Goal: Complete application form: Complete application form

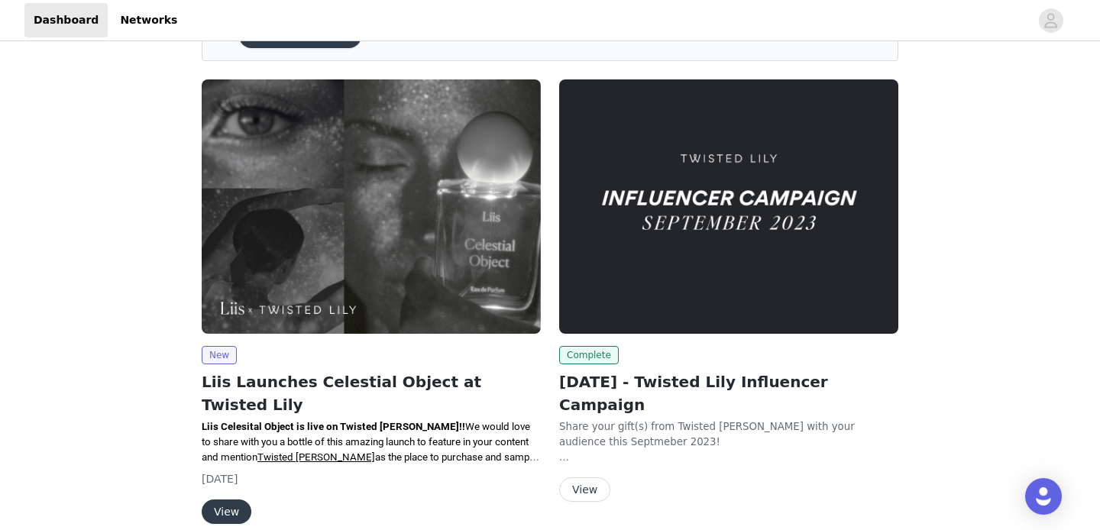
scroll to position [153, 0]
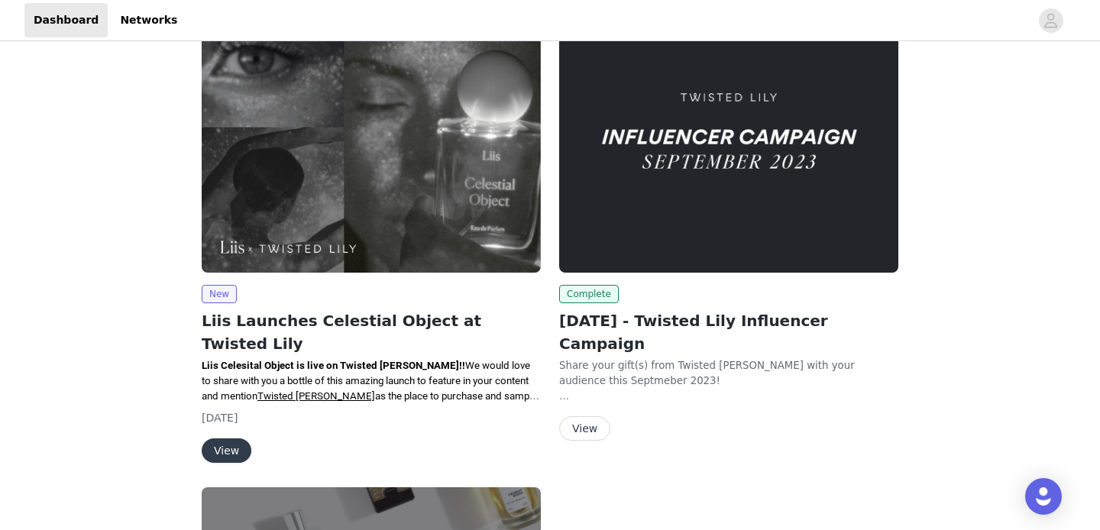
click at [288, 245] on img at bounding box center [371, 145] width 339 height 254
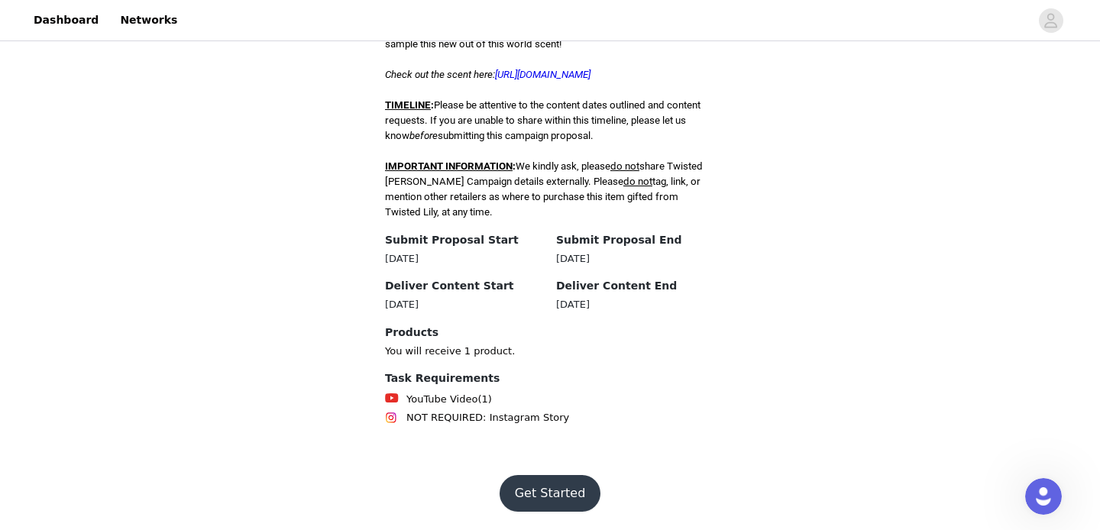
scroll to position [489, 0]
click at [546, 497] on button "Get Started" at bounding box center [551, 493] width 102 height 37
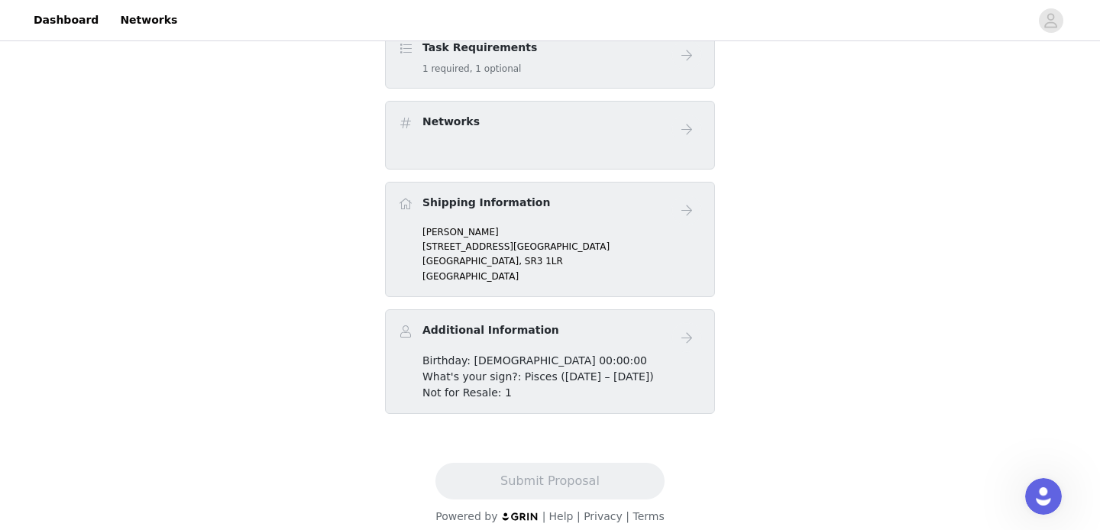
scroll to position [459, 0]
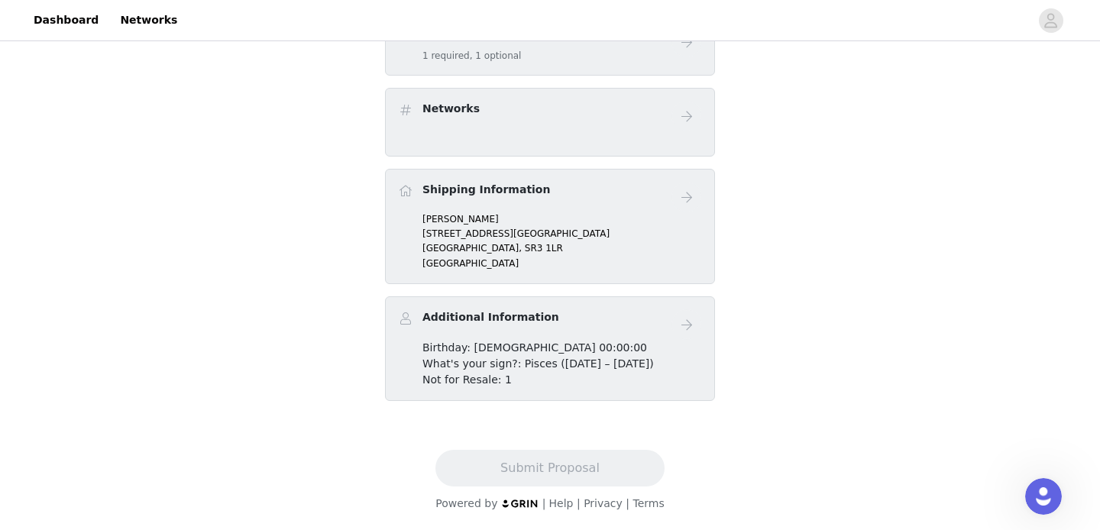
click at [584, 382] on div "Not for Resale: 1" at bounding box center [563, 380] width 280 height 16
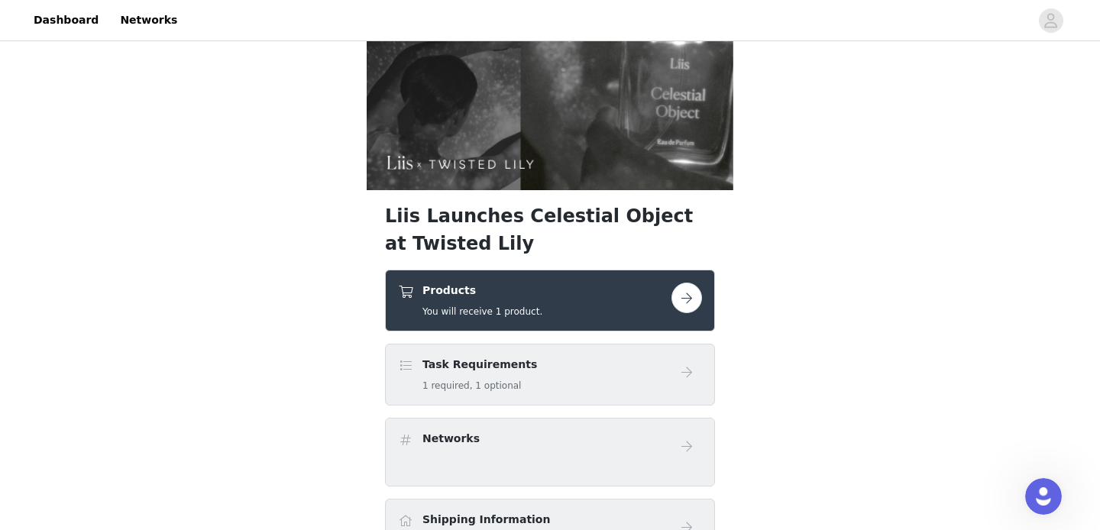
scroll to position [123, 0]
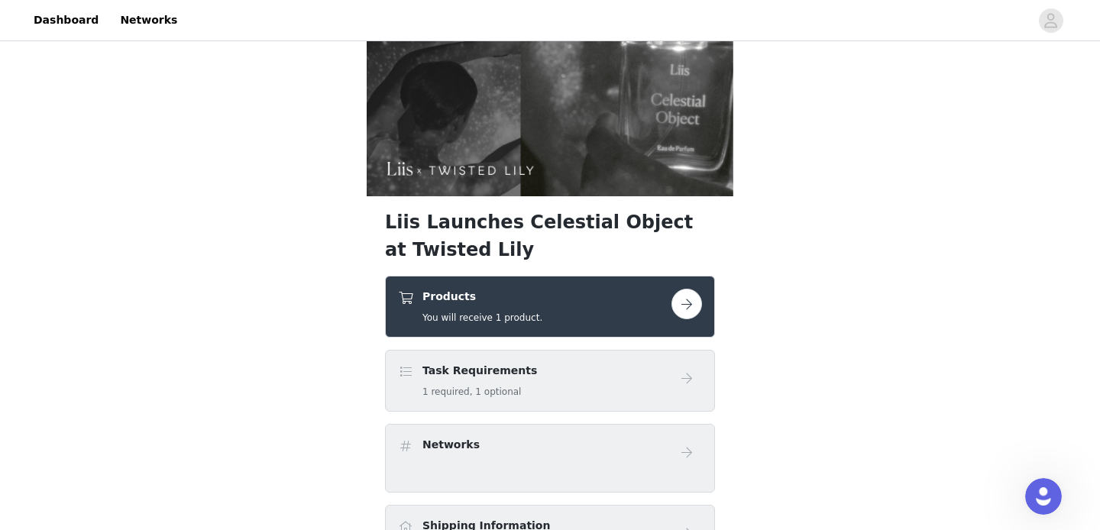
click at [692, 309] on button "button" at bounding box center [687, 304] width 31 height 31
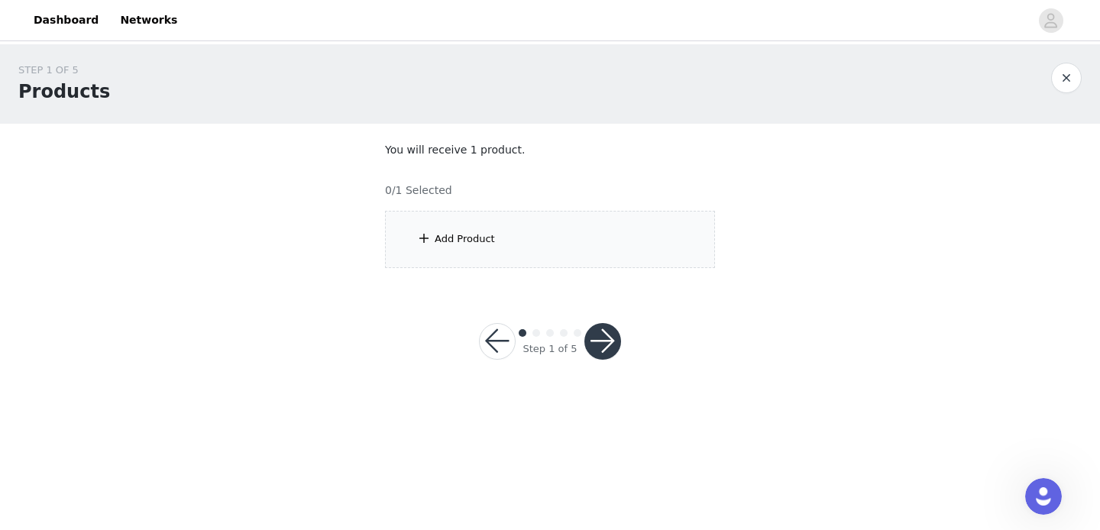
click at [455, 237] on div "Add Product" at bounding box center [465, 239] width 60 height 15
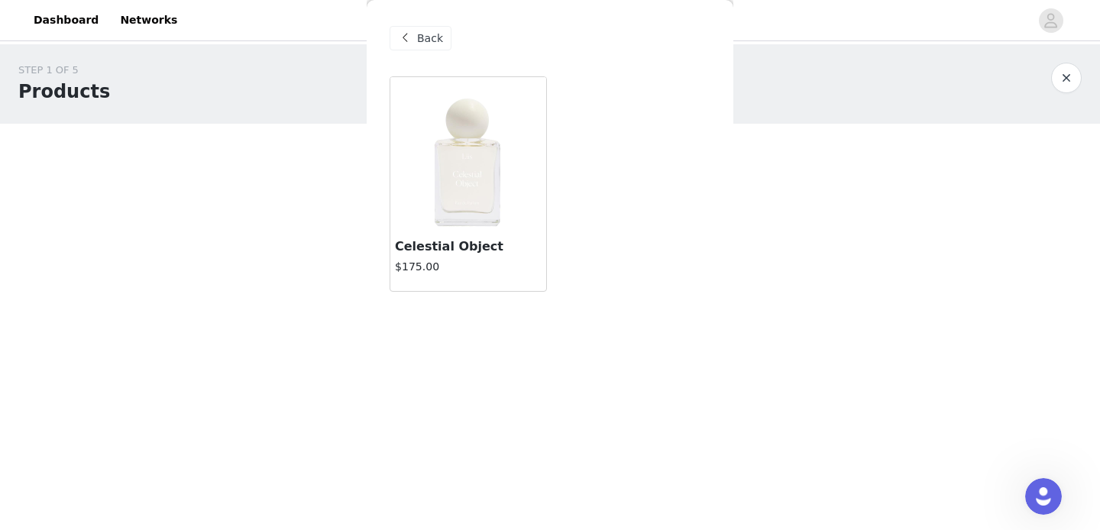
click at [466, 173] on img at bounding box center [468, 153] width 153 height 153
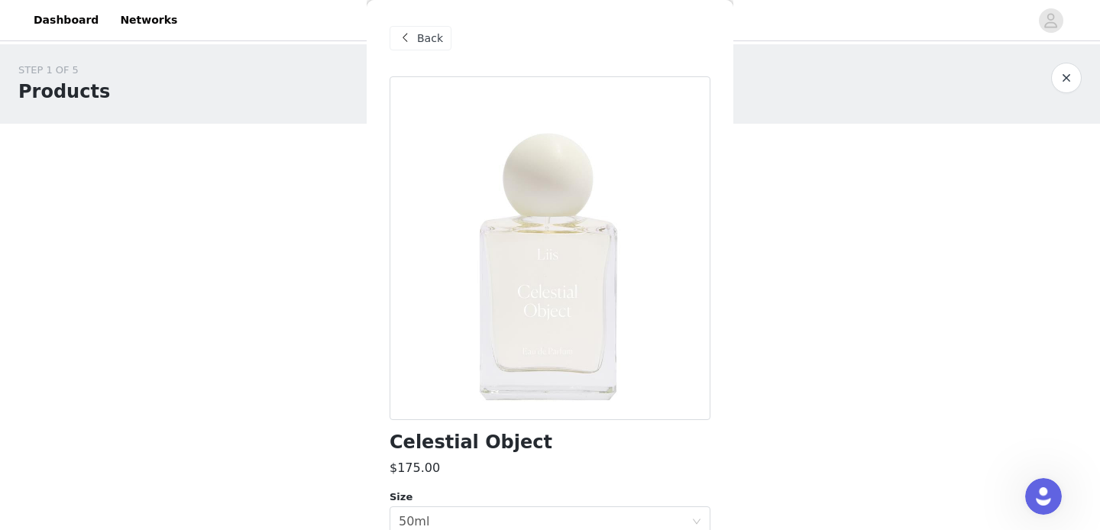
click at [817, 416] on body "Dashboard Networks STEP 1 OF 5 Products You will receive 1 product. 0/1 Selecte…" at bounding box center [550, 265] width 1100 height 530
click at [694, 520] on icon "icon: close-circle" at bounding box center [696, 521] width 9 height 9
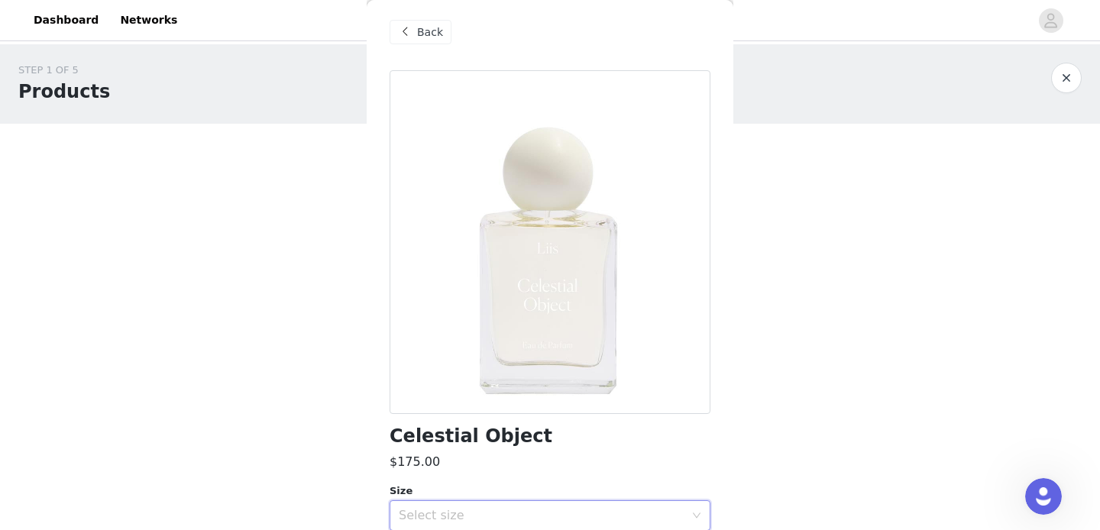
click at [724, 467] on div "Back Celestial Object $175.00 Size Select size THE FRAGRANCECelestial Object is…" at bounding box center [550, 265] width 367 height 530
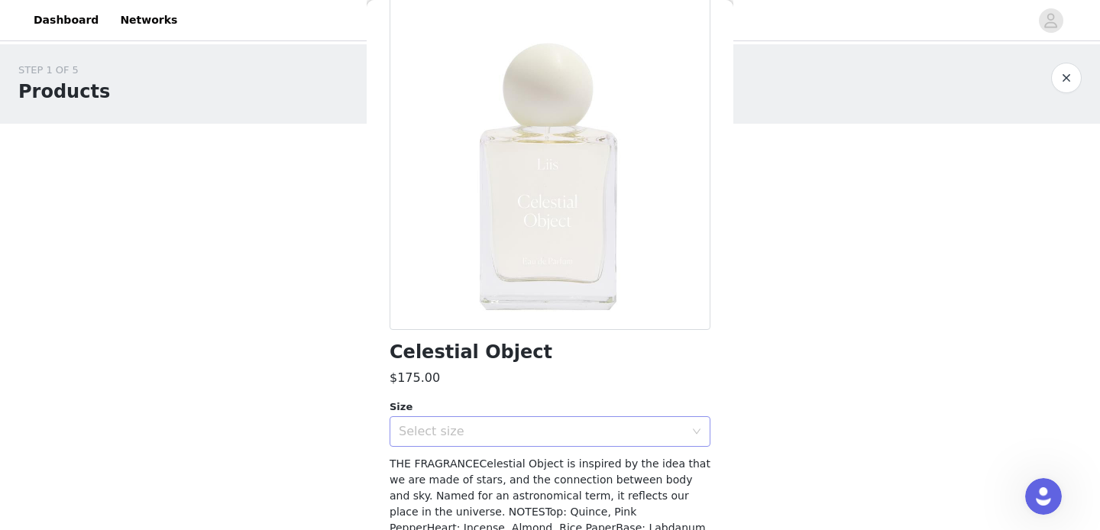
scroll to position [98, 0]
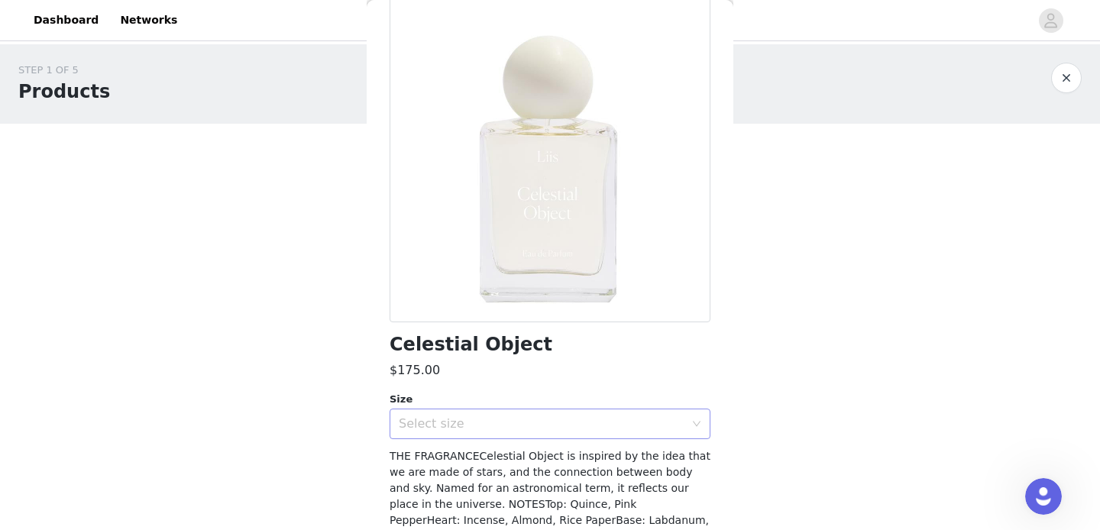
click at [662, 431] on div "Select size" at bounding box center [545, 424] width 293 height 29
click at [616, 458] on li "50ml" at bounding box center [550, 457] width 321 height 24
click at [795, 421] on body "Dashboard Networks STEP 1 OF 5 Products You will receive 1 product. 0/1 Selecte…" at bounding box center [550, 265] width 1100 height 530
click at [858, 270] on div "STEP 1 OF 5 Products You will receive 1 product. 0/1 Selected Add Product Back …" at bounding box center [550, 165] width 1100 height 242
click at [209, 274] on div "STEP 1 OF 5 Products You will receive 1 product. 0/1 Selected Add Product Back …" at bounding box center [550, 165] width 1100 height 242
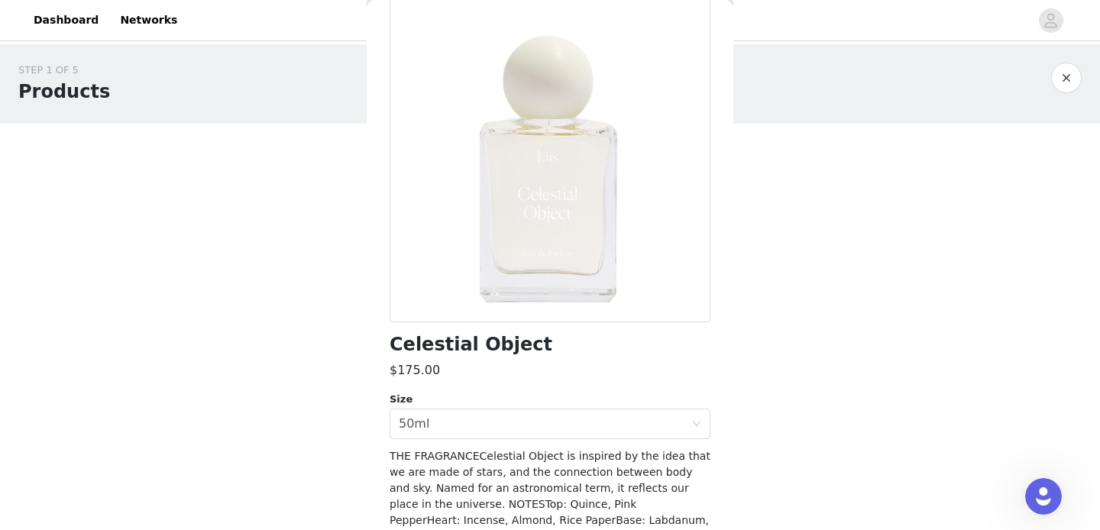
click at [1070, 80] on button "button" at bounding box center [1066, 78] width 31 height 31
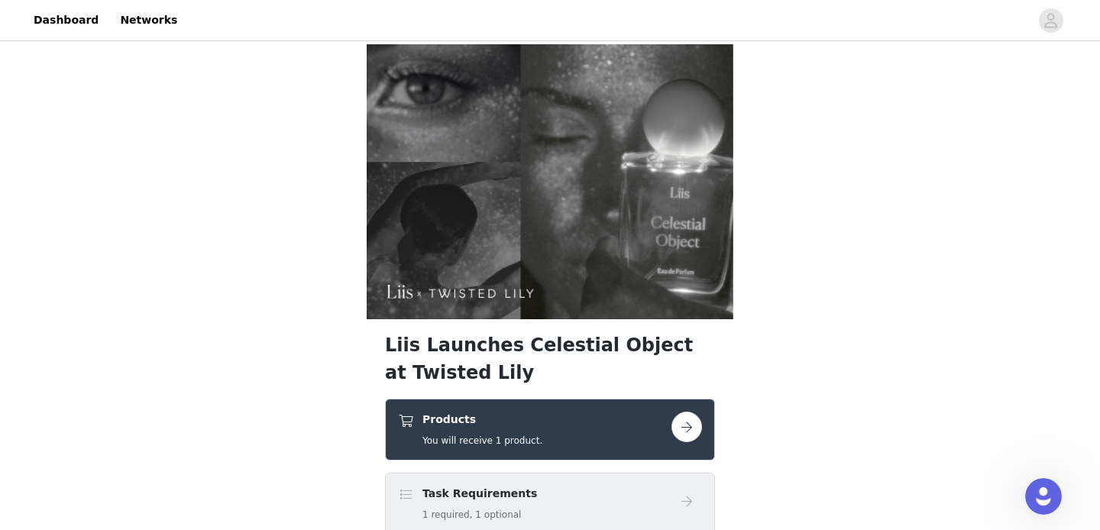
click at [849, 345] on div "Liis Launches Celestial Object at Twisted Lily Products You will receive 1 prod…" at bounding box center [550, 467] width 1100 height 847
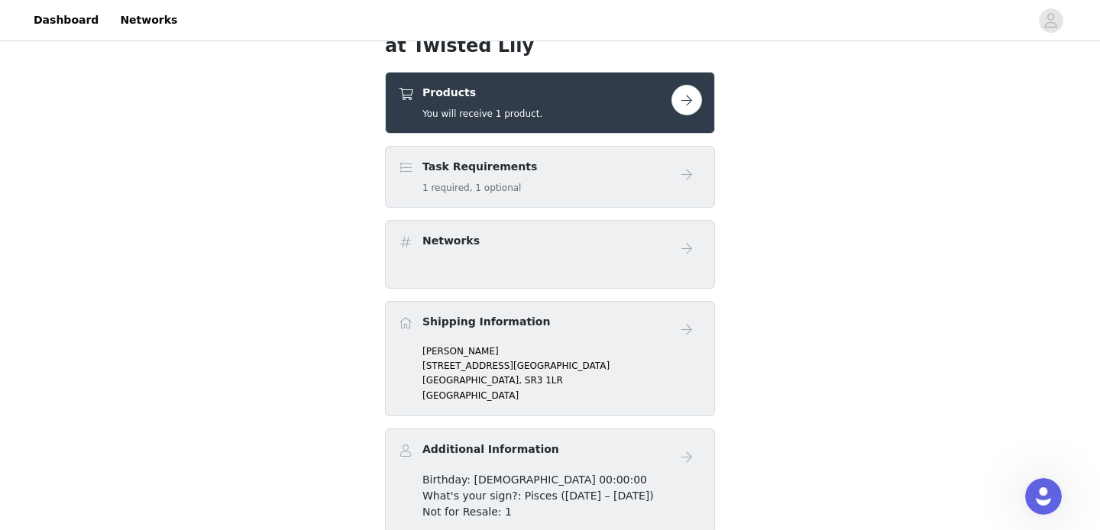
scroll to position [306, 0]
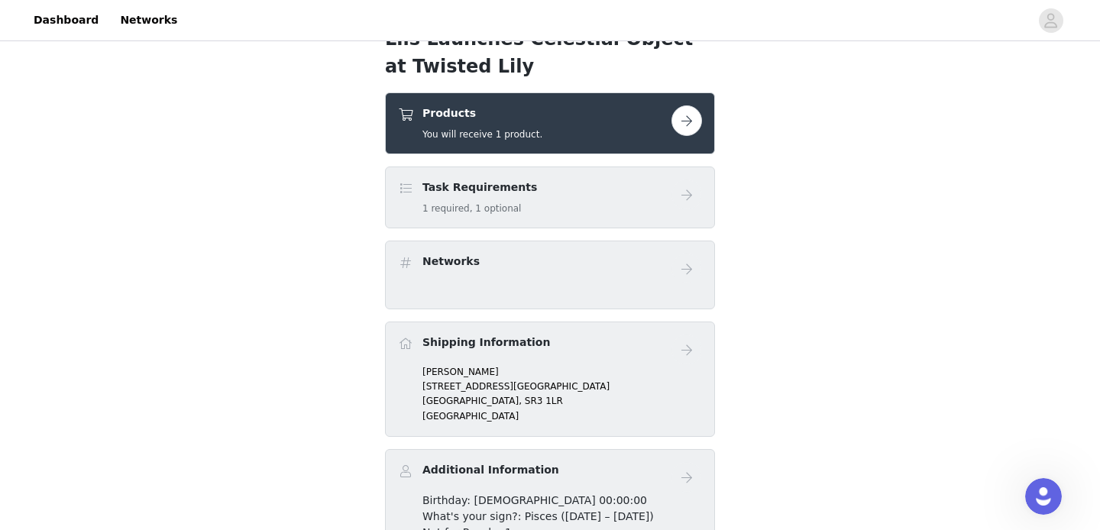
click at [685, 128] on button "button" at bounding box center [687, 120] width 31 height 31
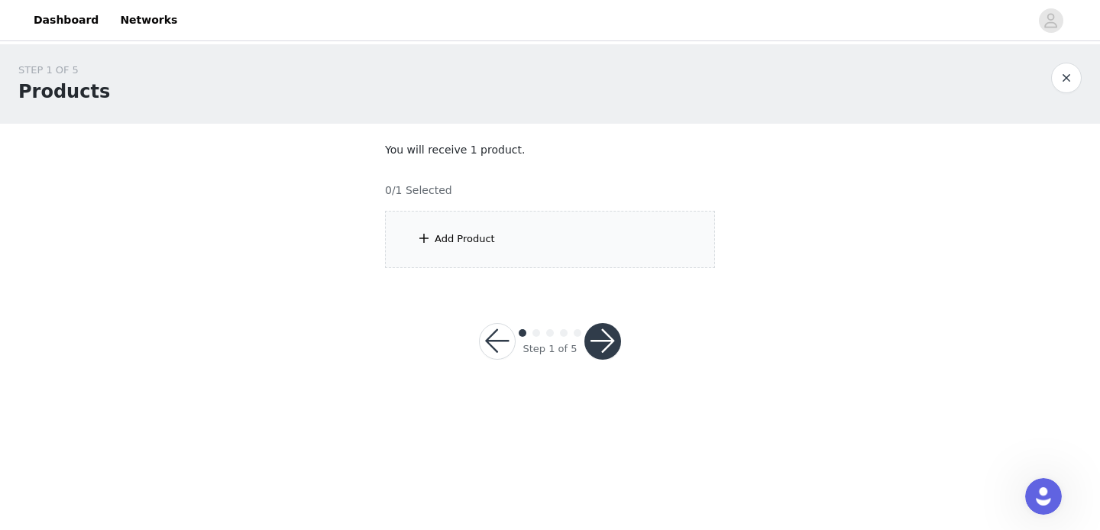
click at [510, 233] on div "Add Product" at bounding box center [550, 239] width 330 height 57
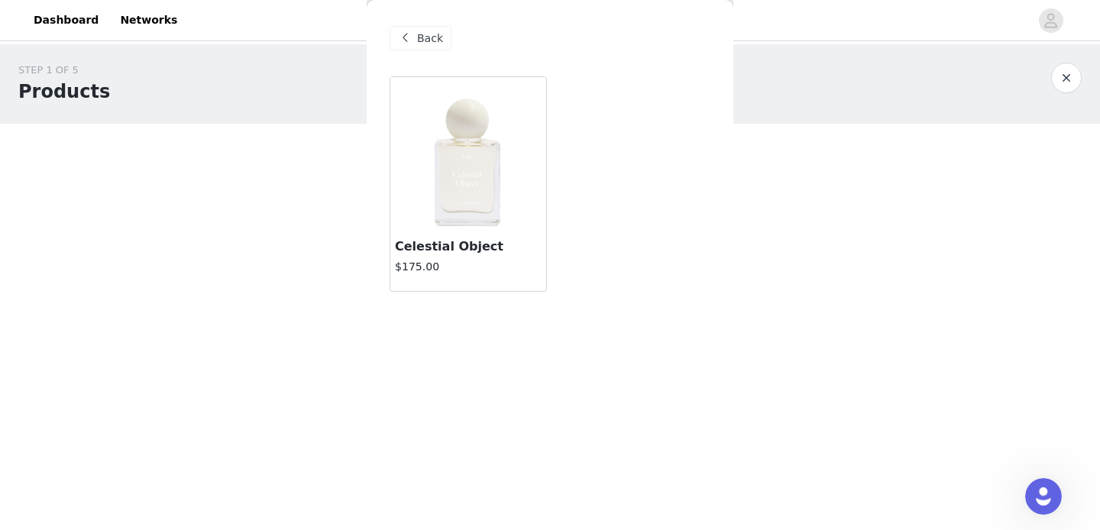
click at [464, 198] on img at bounding box center [468, 153] width 153 height 153
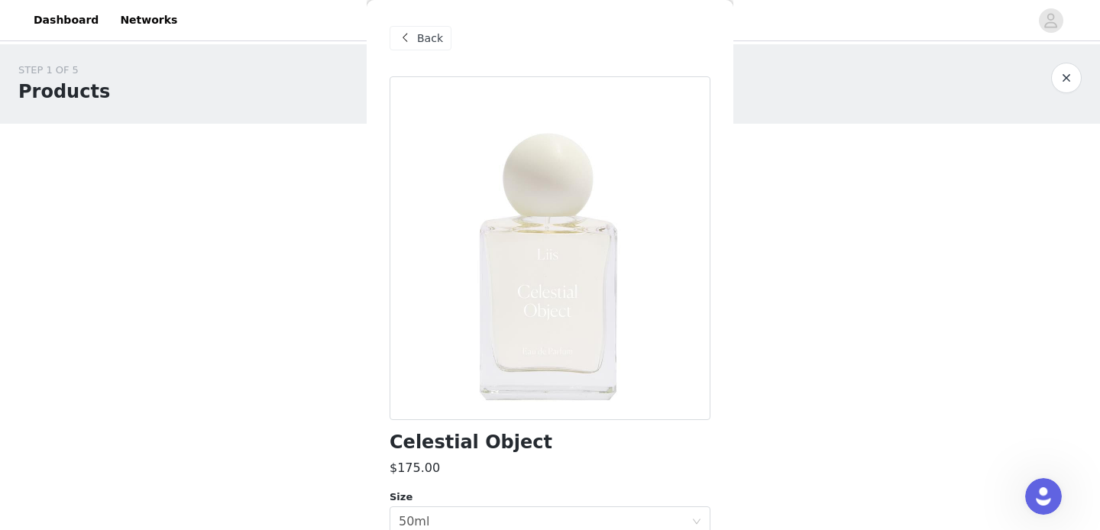
click at [756, 403] on body "Dashboard Networks STEP 1 OF 5 Products You will receive 1 product. 0/1 Selecte…" at bounding box center [550, 265] width 1100 height 530
click at [713, 421] on div "Back Celestial Object $175.00 Size Select size 50ml THE FRAGRANCECelestial Obje…" at bounding box center [550, 265] width 367 height 530
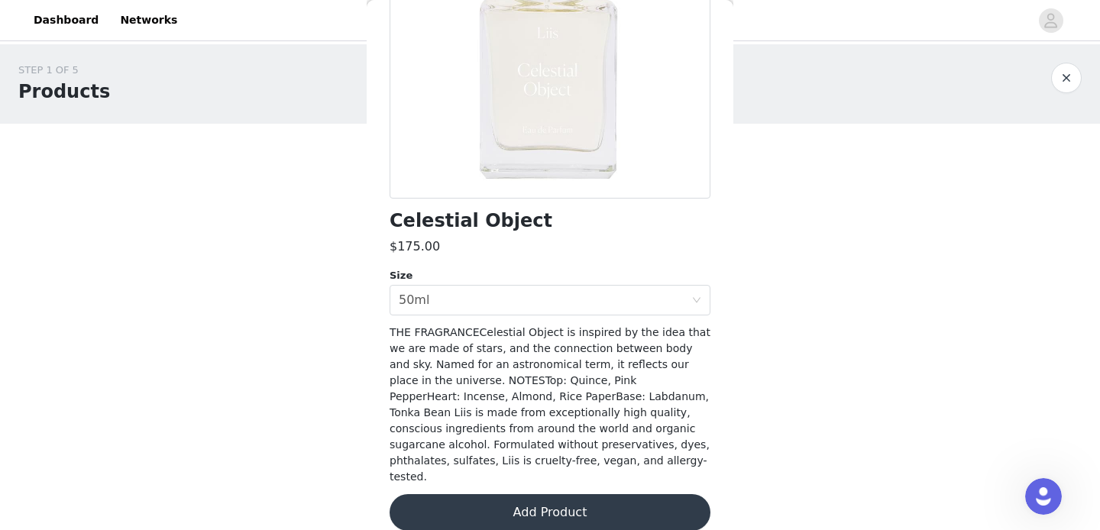
scroll to position [224, 0]
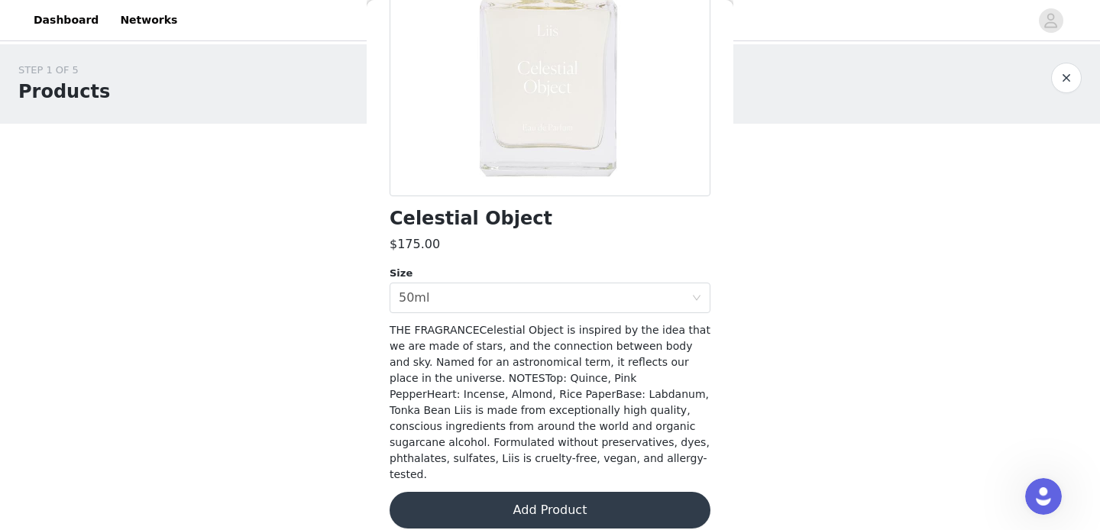
click at [616, 492] on button "Add Product" at bounding box center [550, 510] width 321 height 37
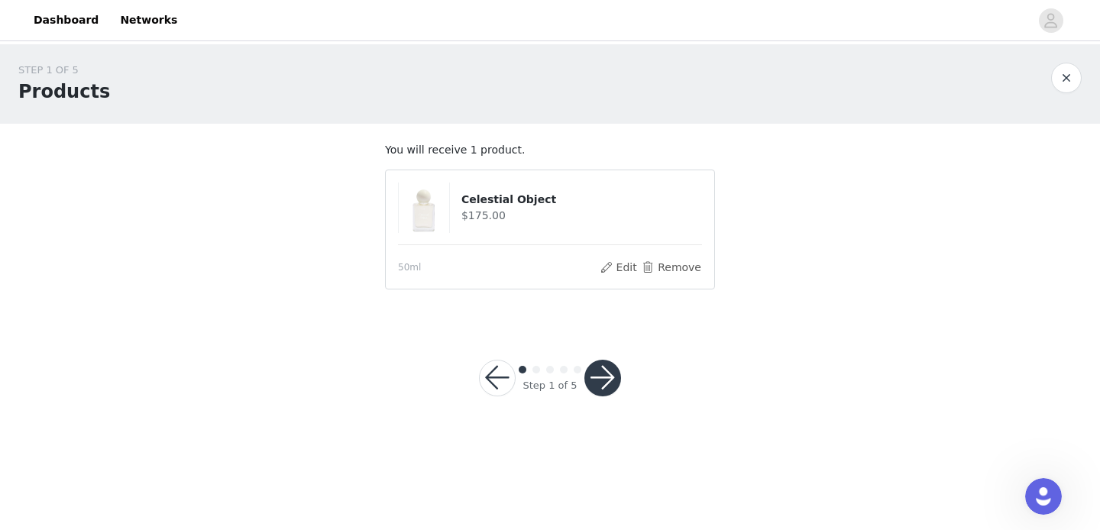
click at [604, 378] on button "button" at bounding box center [602, 378] width 37 height 37
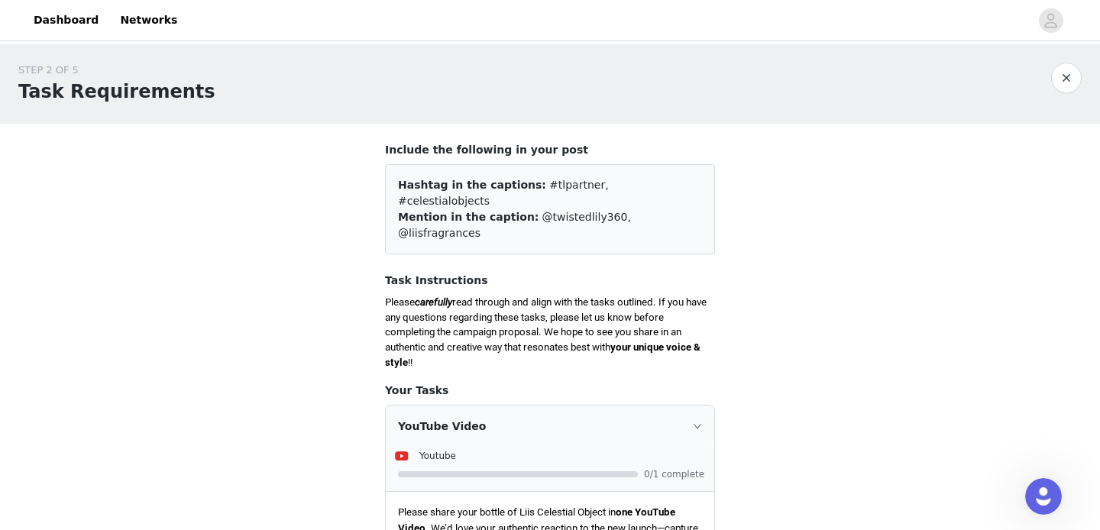
click at [734, 324] on div "STEP 2 OF 5 Task Requirements Include the following in your post Hashtag in the…" at bounding box center [550, 495] width 1100 height 903
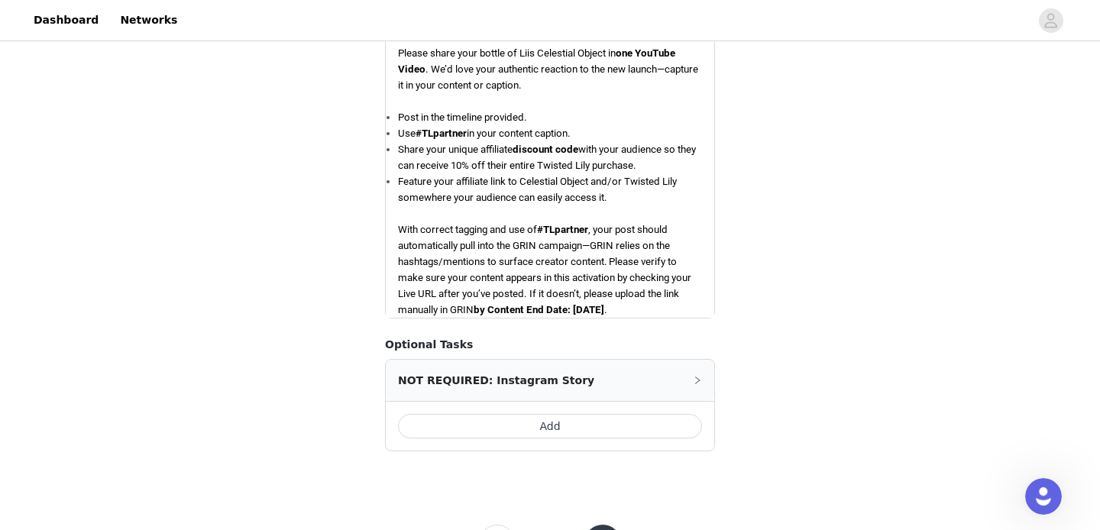
scroll to position [495, 0]
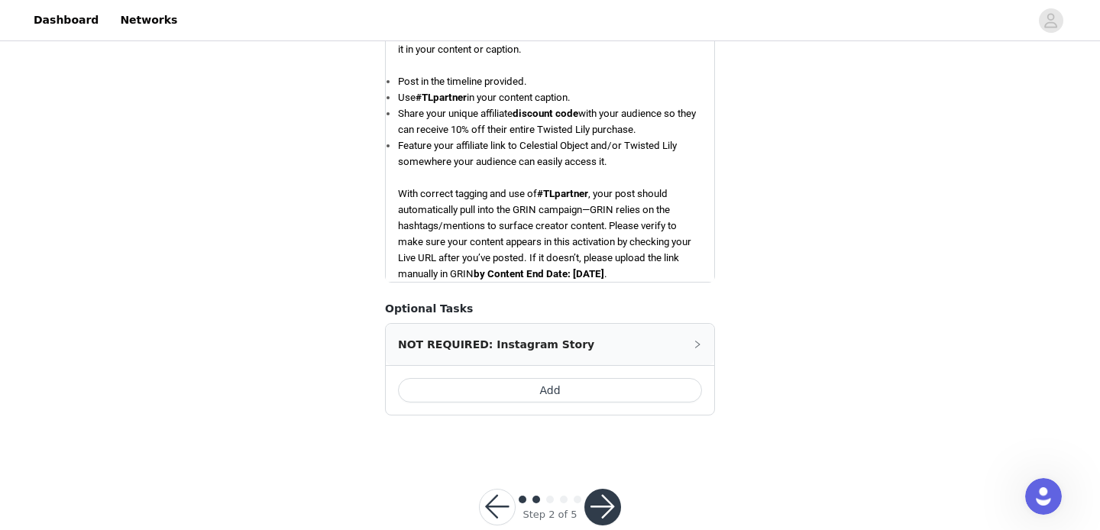
click at [607, 489] on button "button" at bounding box center [602, 507] width 37 height 37
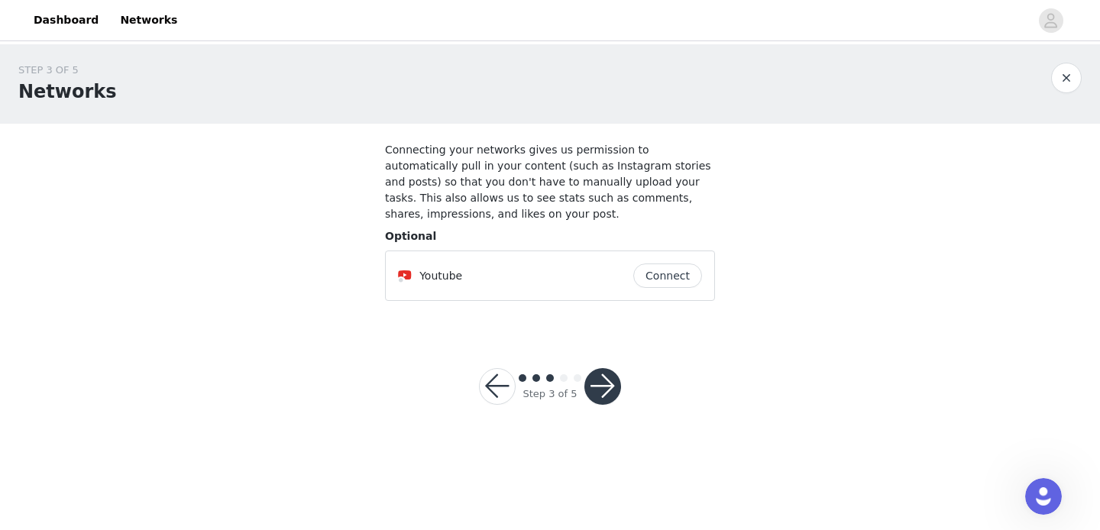
click at [601, 370] on button "button" at bounding box center [602, 386] width 37 height 37
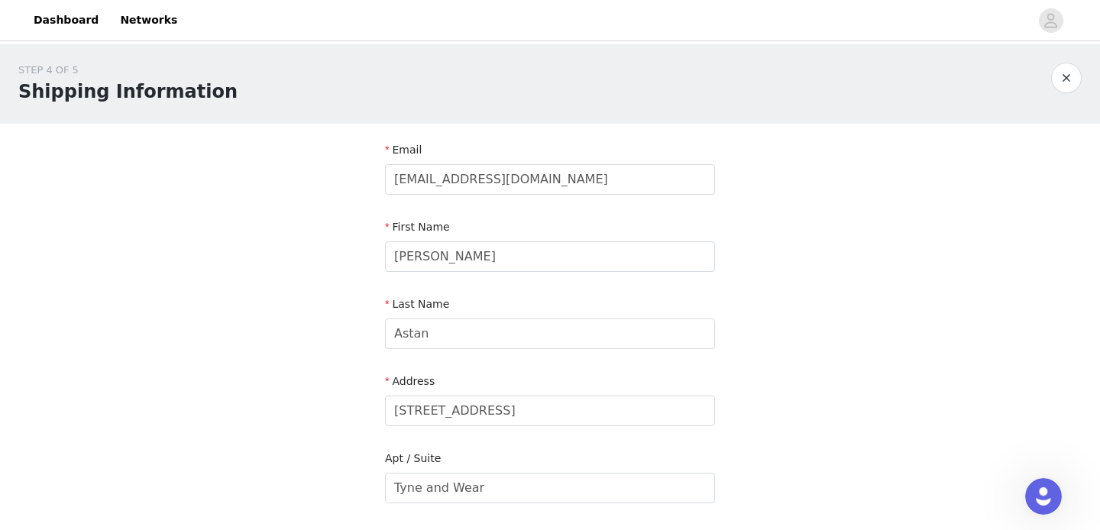
click at [772, 335] on div "STEP 4 OF 5 Shipping Information Email katesbeautystation@gmail.com First Name …" at bounding box center [550, 449] width 1100 height 811
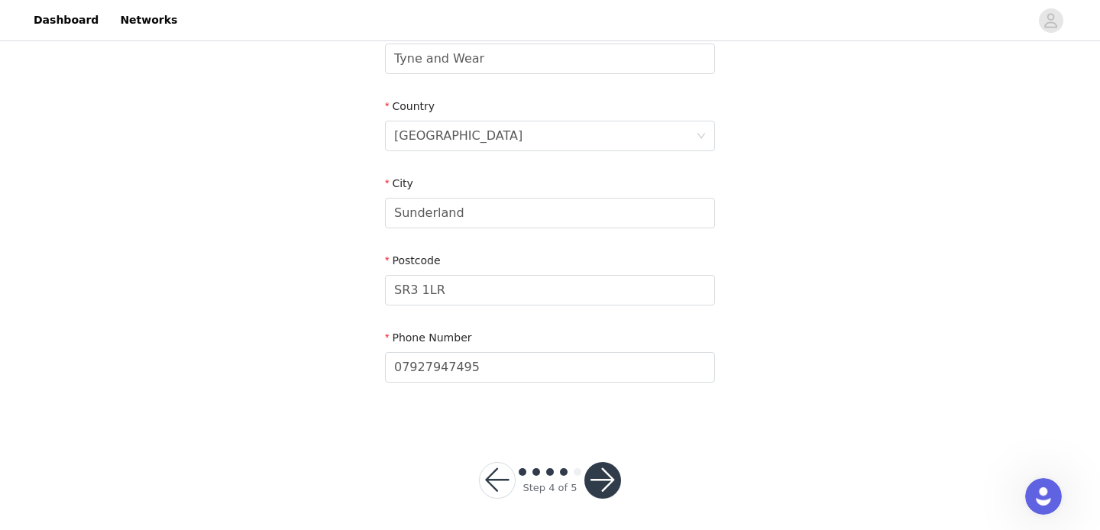
scroll to position [434, 0]
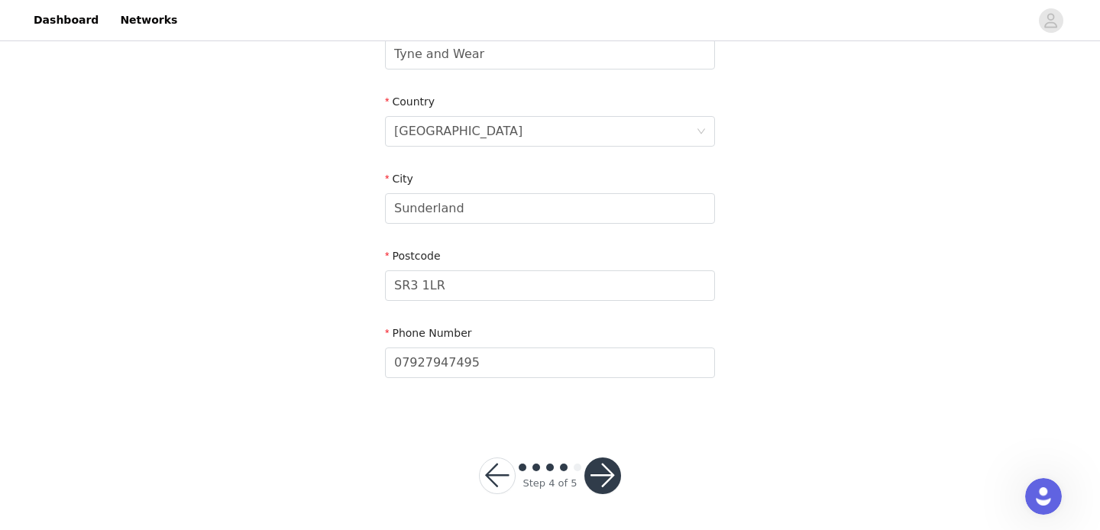
click at [605, 478] on button "button" at bounding box center [602, 476] width 37 height 37
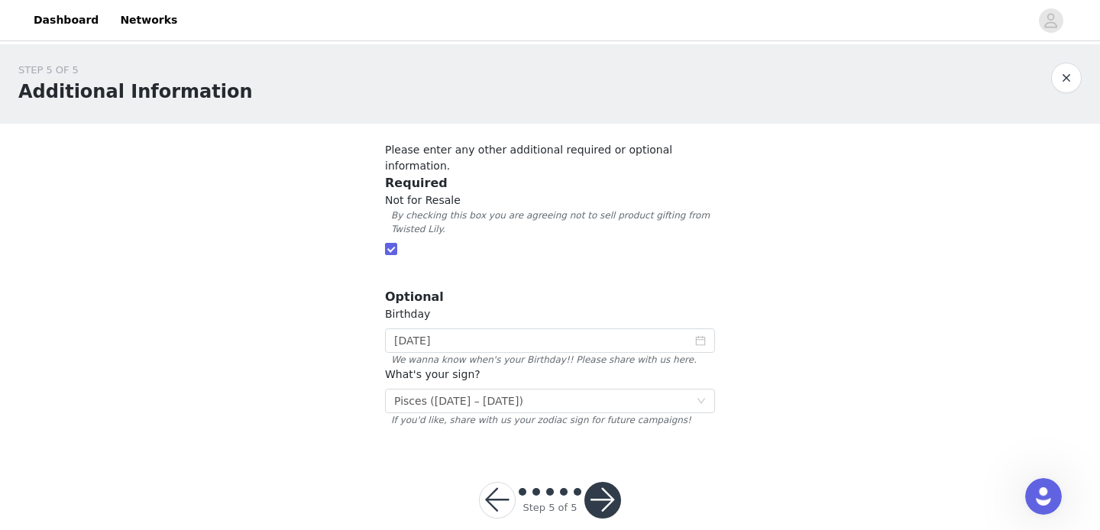
click at [605, 482] on button "button" at bounding box center [602, 500] width 37 height 37
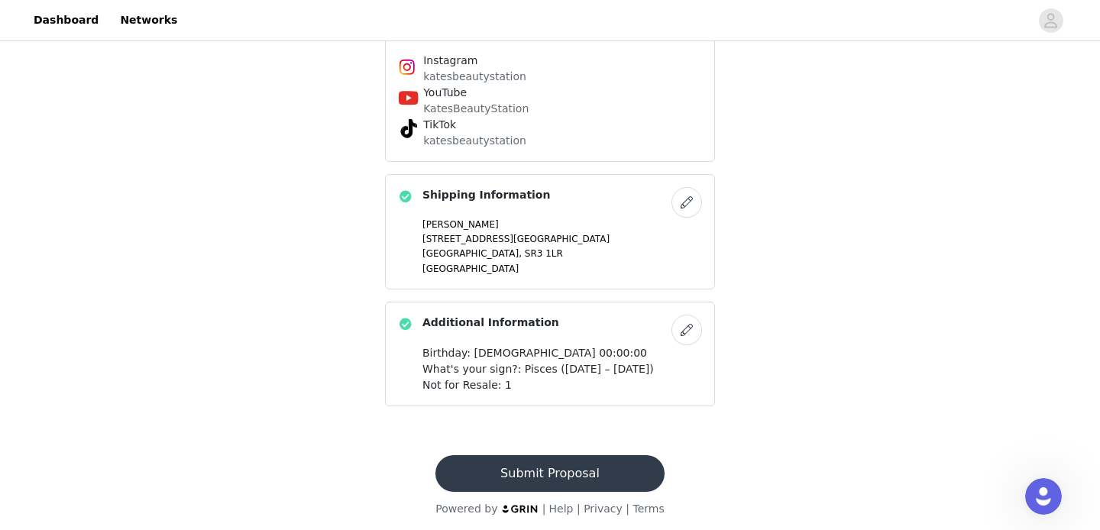
scroll to position [645, 0]
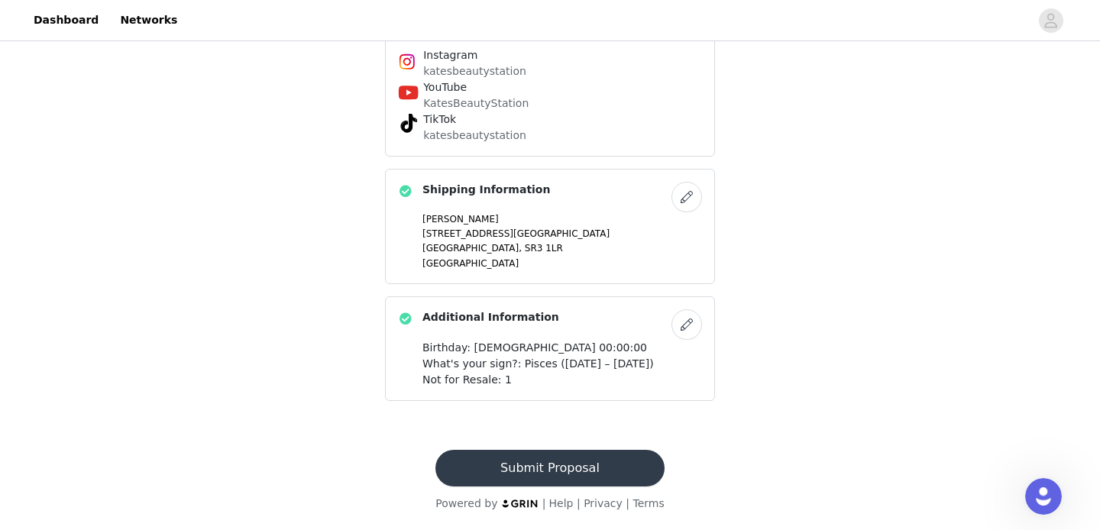
click at [594, 469] on button "Submit Proposal" at bounding box center [550, 468] width 228 height 37
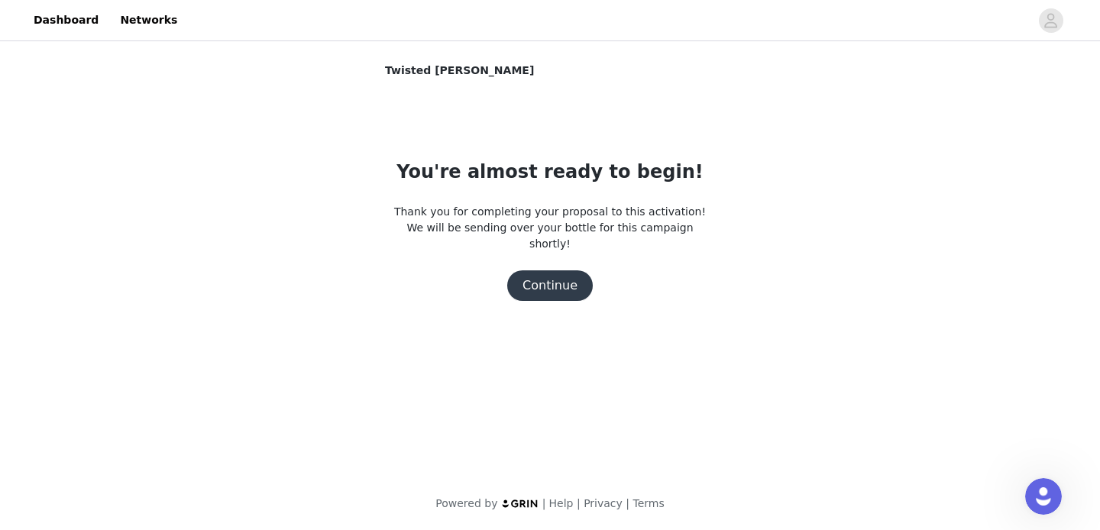
click at [563, 270] on button "Continue" at bounding box center [550, 285] width 86 height 31
